Goal: Find specific page/section: Find specific page/section

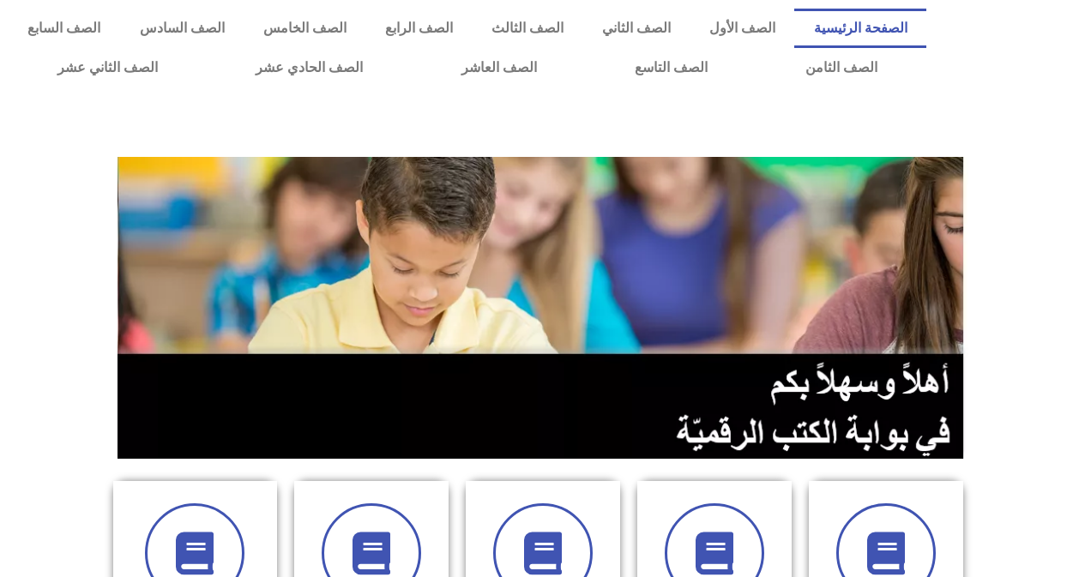
scroll to position [505, 0]
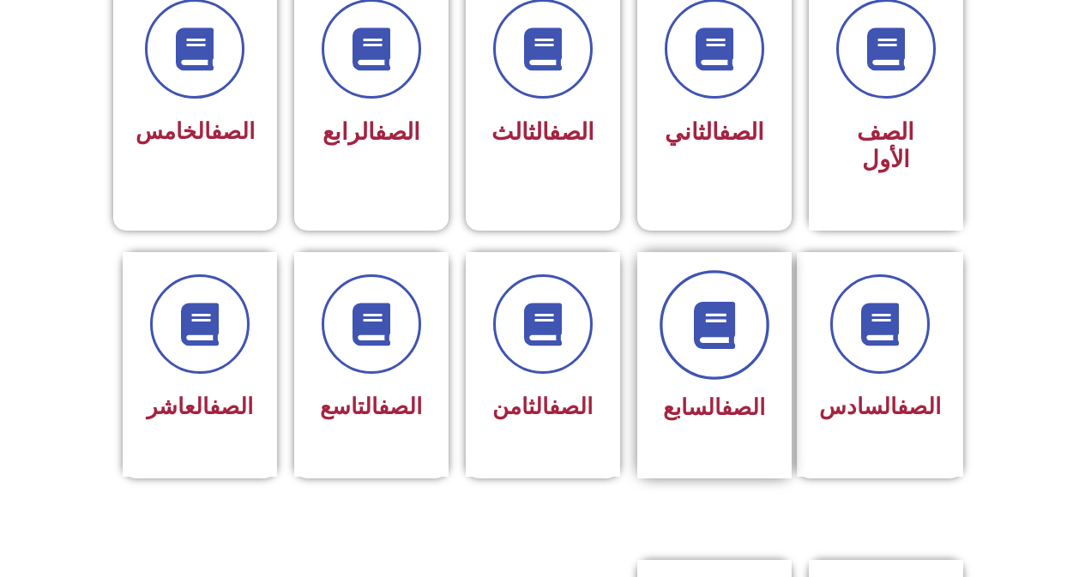
click at [705, 301] on icon at bounding box center [714, 324] width 47 height 47
click at [723, 342] on span at bounding box center [715, 325] width 110 height 110
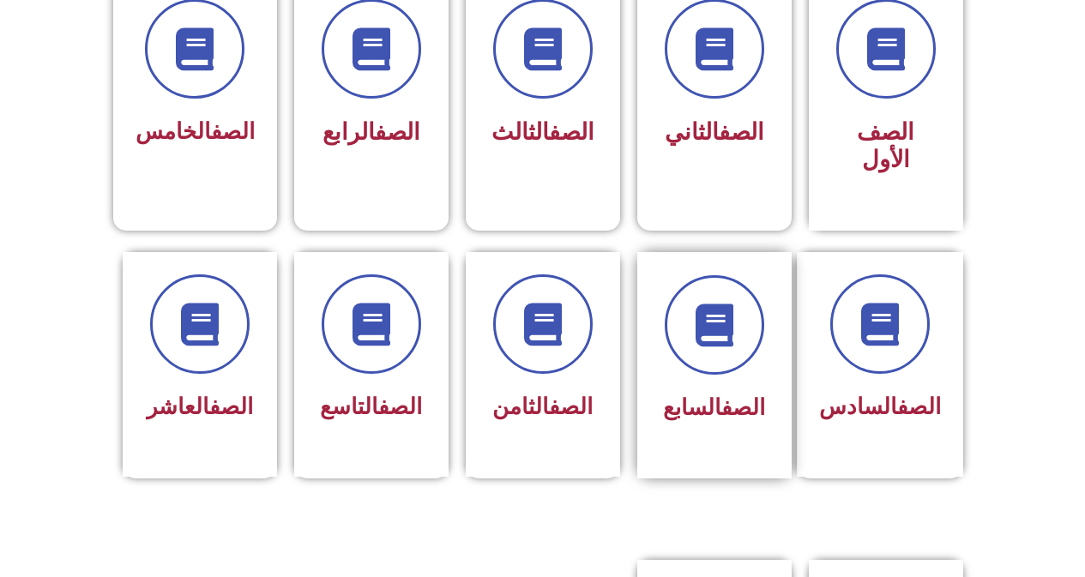
click at [723, 359] on div "الصف السابع" at bounding box center [715, 352] width 108 height 154
click at [680, 388] on div "الصف السابع" at bounding box center [715, 409] width 108 height 42
click at [722, 395] on link "الصف" at bounding box center [744, 408] width 44 height 26
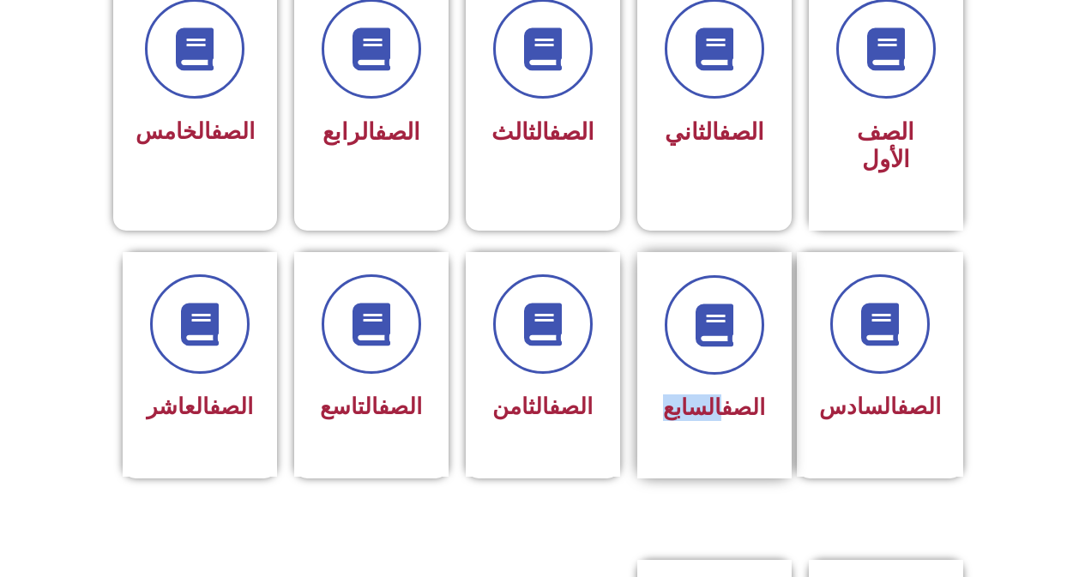
click at [722, 395] on link "الصف" at bounding box center [744, 408] width 44 height 26
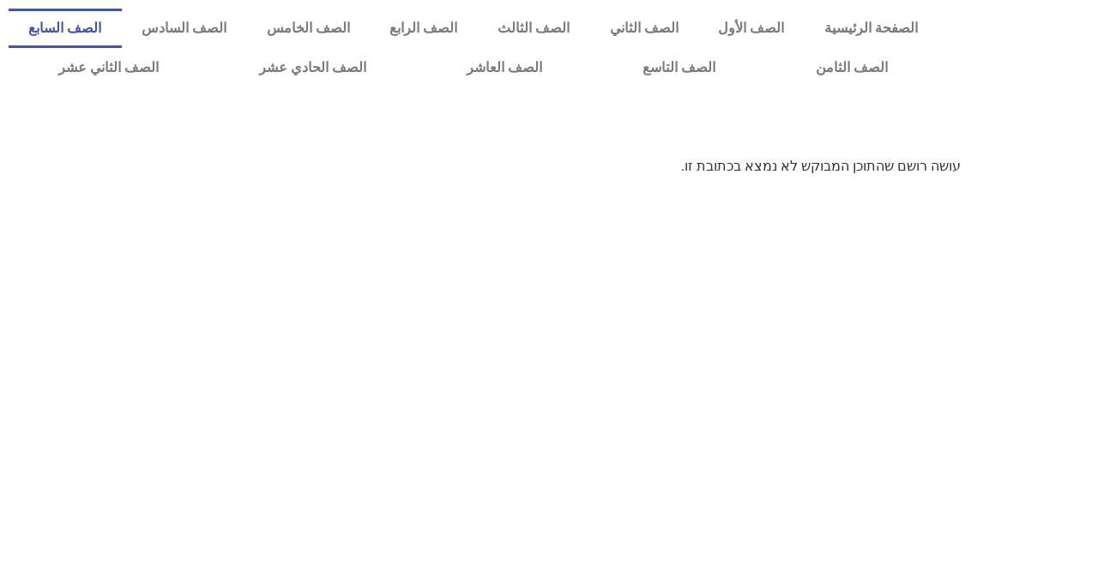
click at [122, 21] on link "الصف السابع" at bounding box center [65, 28] width 113 height 39
